Goal: Task Accomplishment & Management: Manage account settings

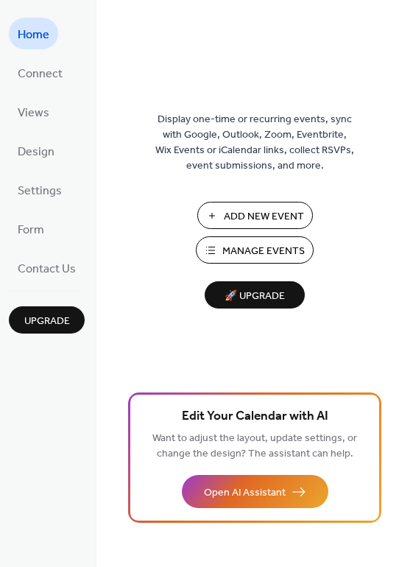
click at [255, 244] on span "Manage Events" at bounding box center [263, 251] width 82 height 15
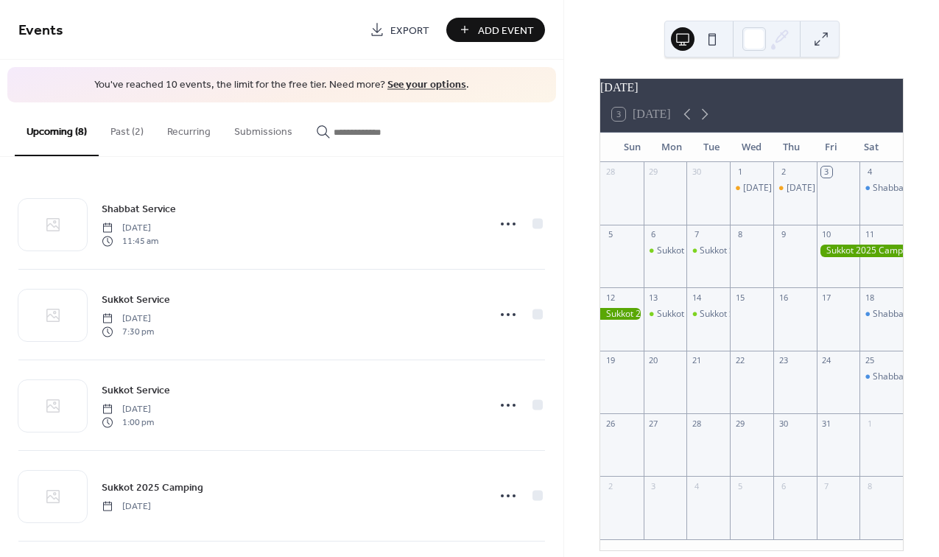
click at [130, 130] on button "Past (2)" at bounding box center [127, 128] width 57 height 52
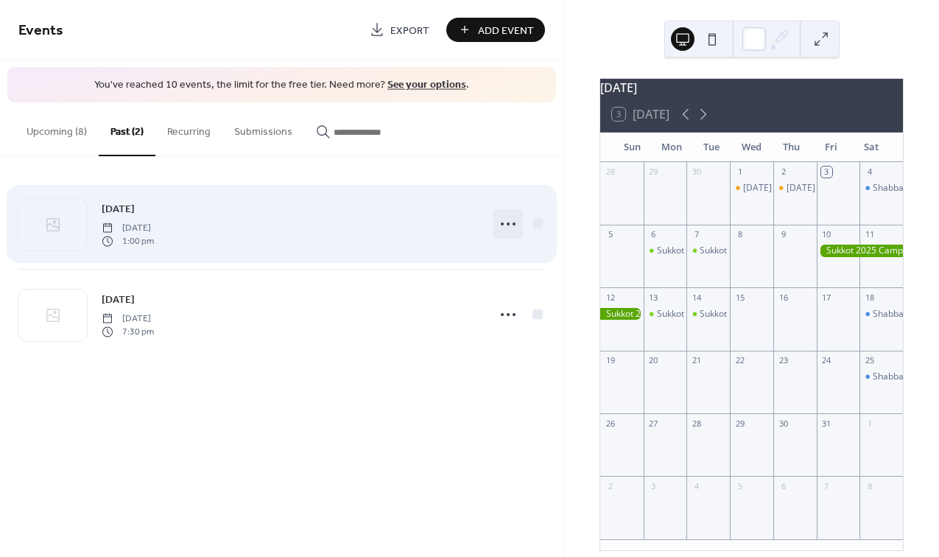
click at [510, 219] on icon at bounding box center [508, 224] width 24 height 24
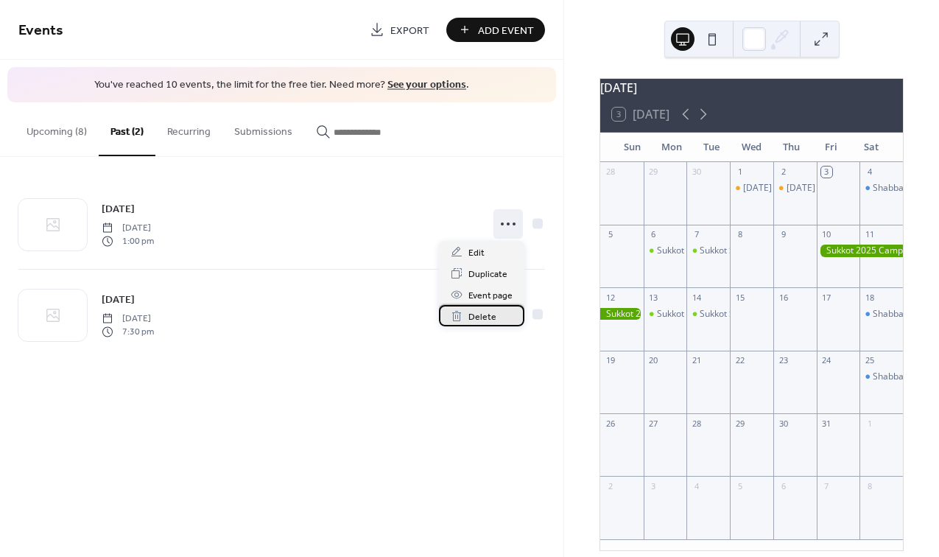
click at [493, 312] on span "Delete" at bounding box center [482, 316] width 28 height 15
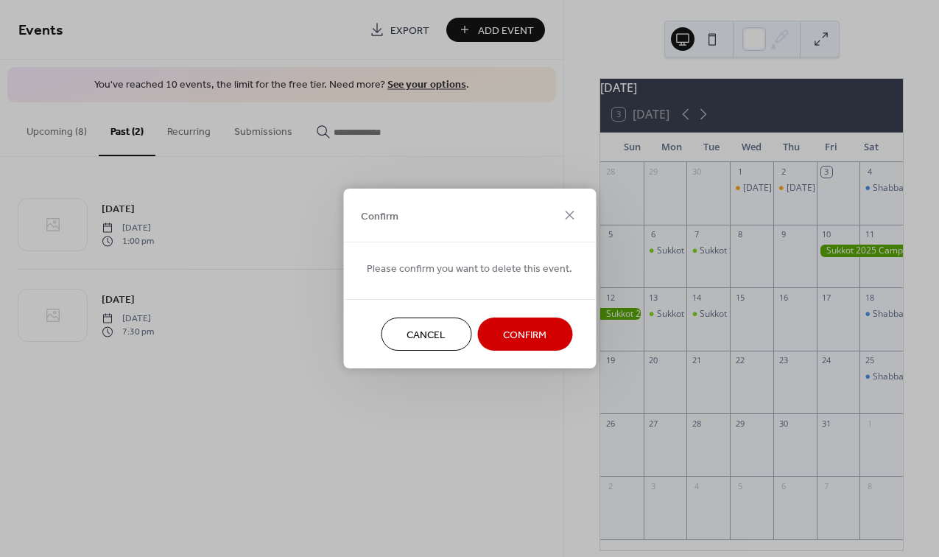
click at [507, 329] on span "Confirm" at bounding box center [524, 335] width 43 height 15
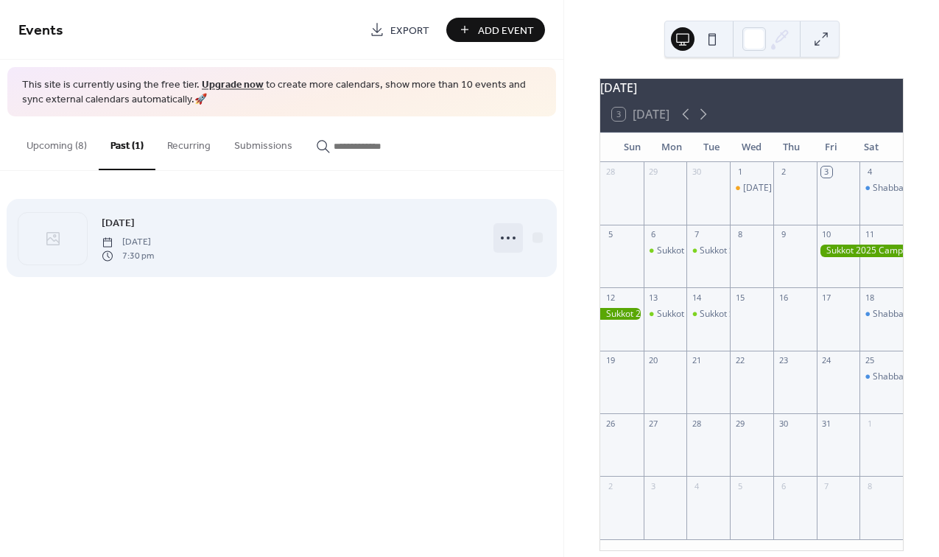
click at [510, 236] on icon at bounding box center [508, 238] width 24 height 24
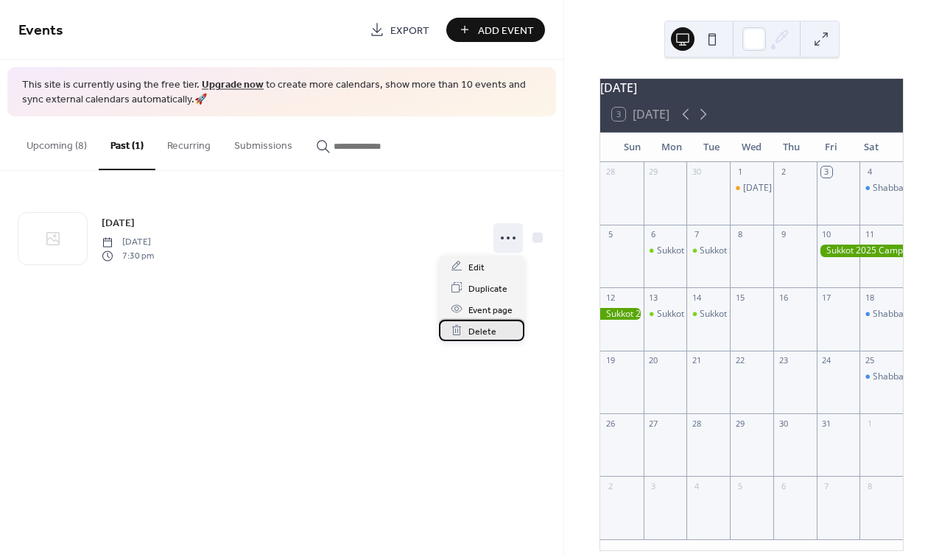
click at [491, 331] on span "Delete" at bounding box center [482, 330] width 28 height 15
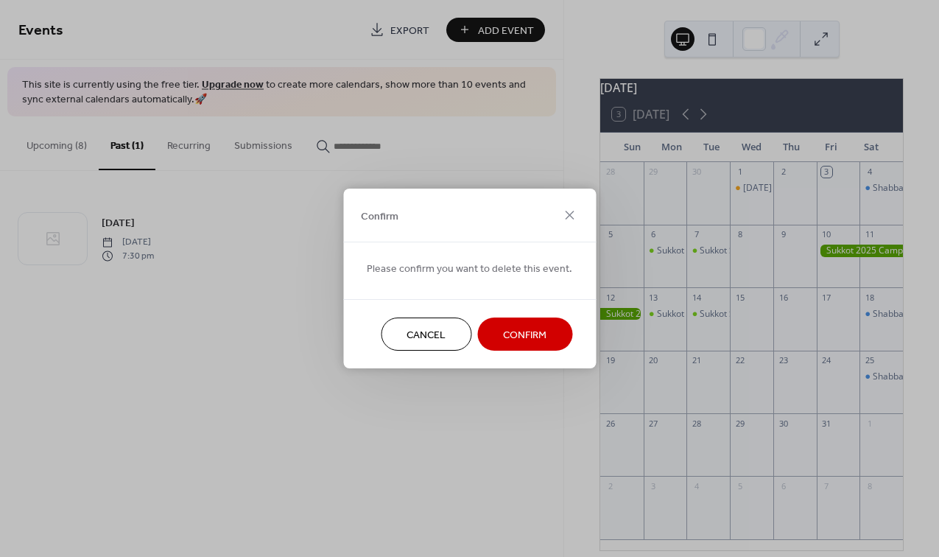
click at [512, 328] on span "Confirm" at bounding box center [524, 335] width 43 height 15
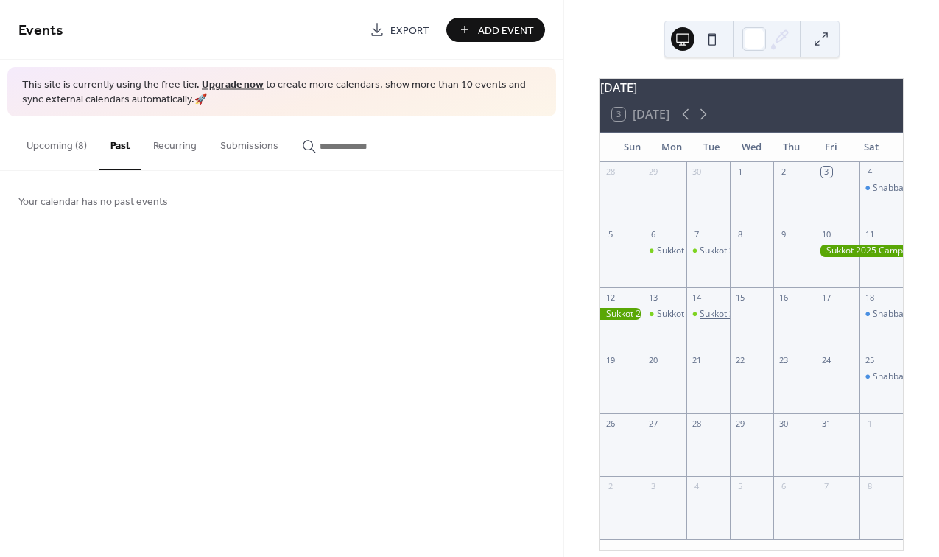
click at [715, 320] on div "Sukkot Service" at bounding box center [730, 314] width 60 height 13
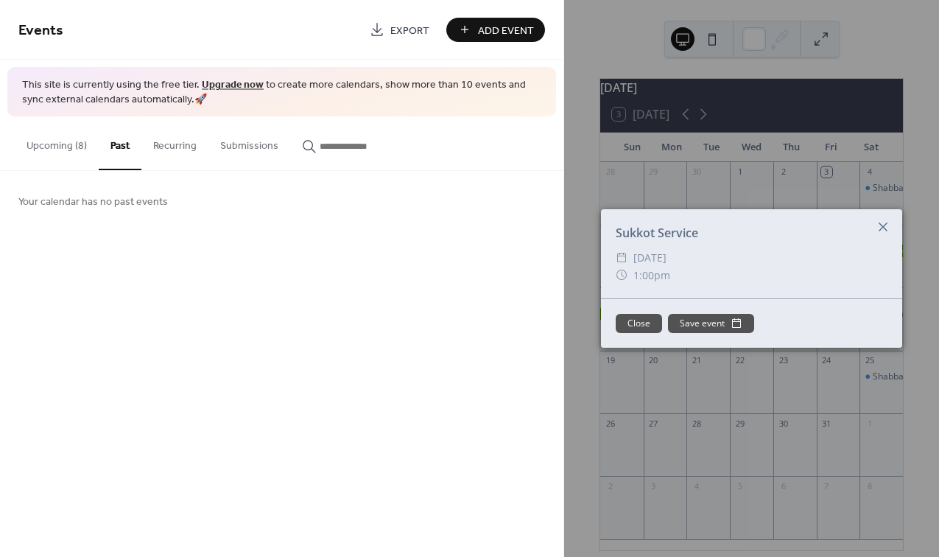
click at [883, 224] on icon at bounding box center [883, 227] width 18 height 18
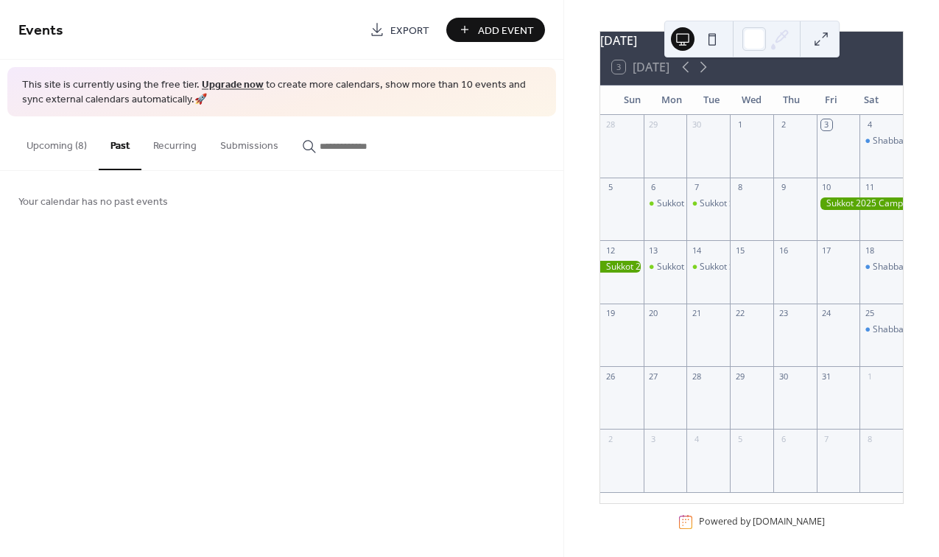
scroll to position [59, 0]
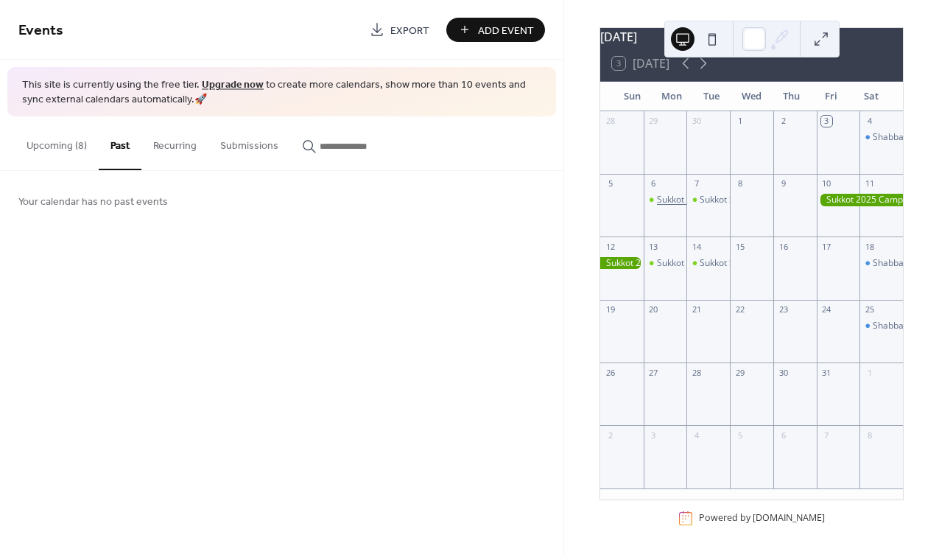
click at [673, 203] on div "Sukkot Service" at bounding box center [687, 200] width 60 height 13
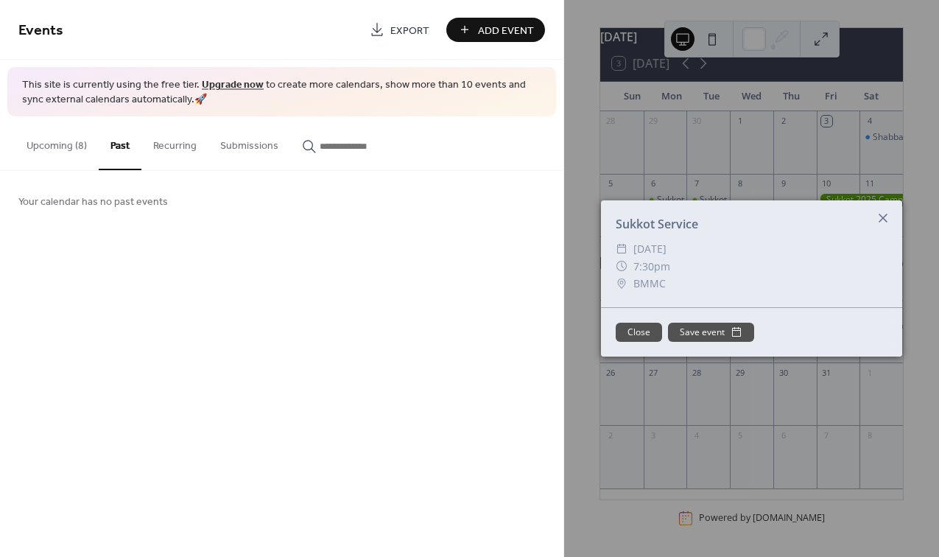
click at [885, 217] on icon at bounding box center [883, 218] width 18 height 18
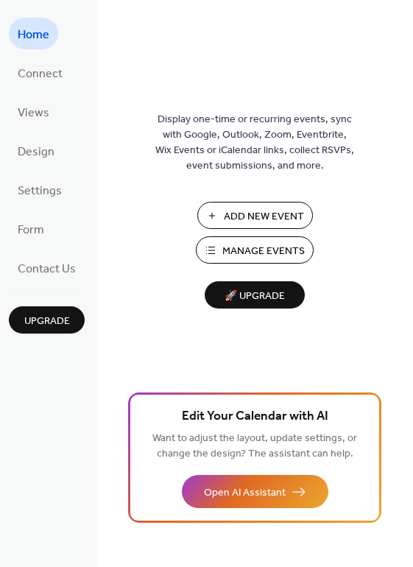
click at [251, 249] on span "Manage Events" at bounding box center [263, 251] width 82 height 15
